Goal: Transaction & Acquisition: Purchase product/service

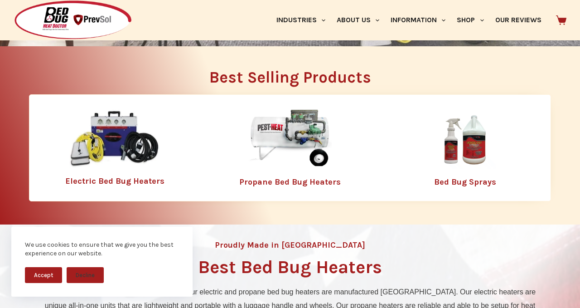
scroll to position [250, 0]
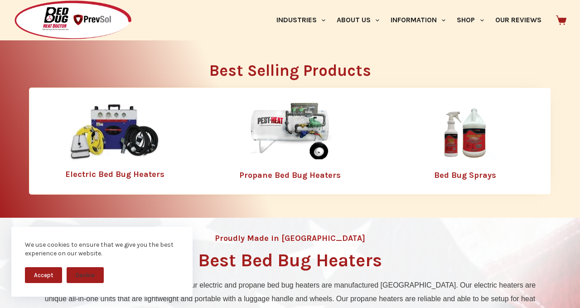
click at [105, 134] on img at bounding box center [114, 132] width 91 height 58
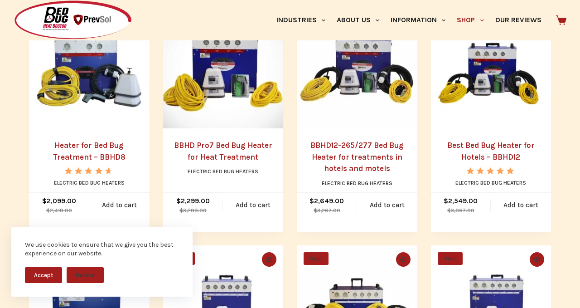
scroll to position [256, 0]
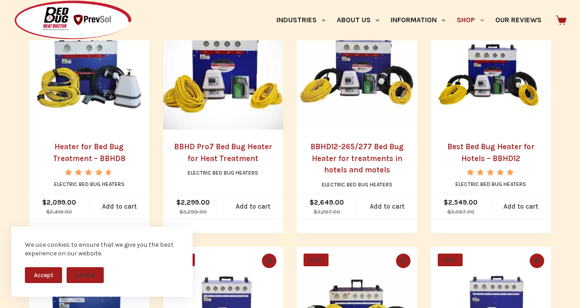
click at [101, 148] on link "Heater for Bed Bug Treatment – BBHD8" at bounding box center [89, 152] width 72 height 21
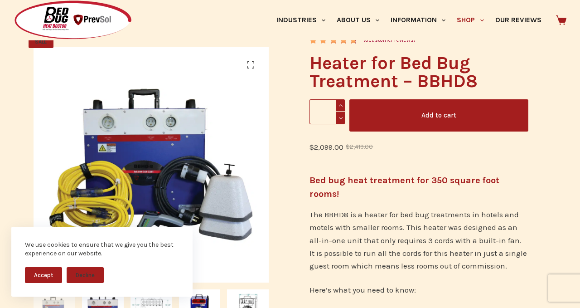
scroll to position [128, 0]
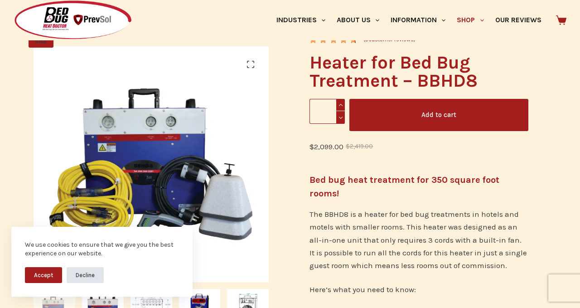
click at [88, 275] on button "Decline" at bounding box center [85, 275] width 37 height 16
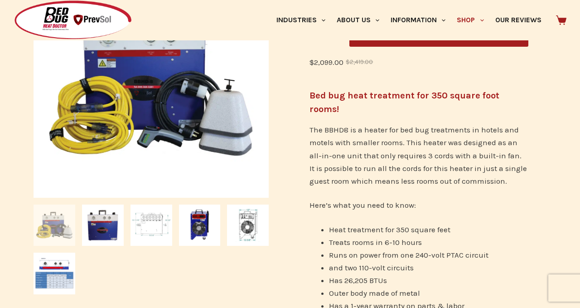
scroll to position [200, 0]
